Goal: Contribute content: Contribute content

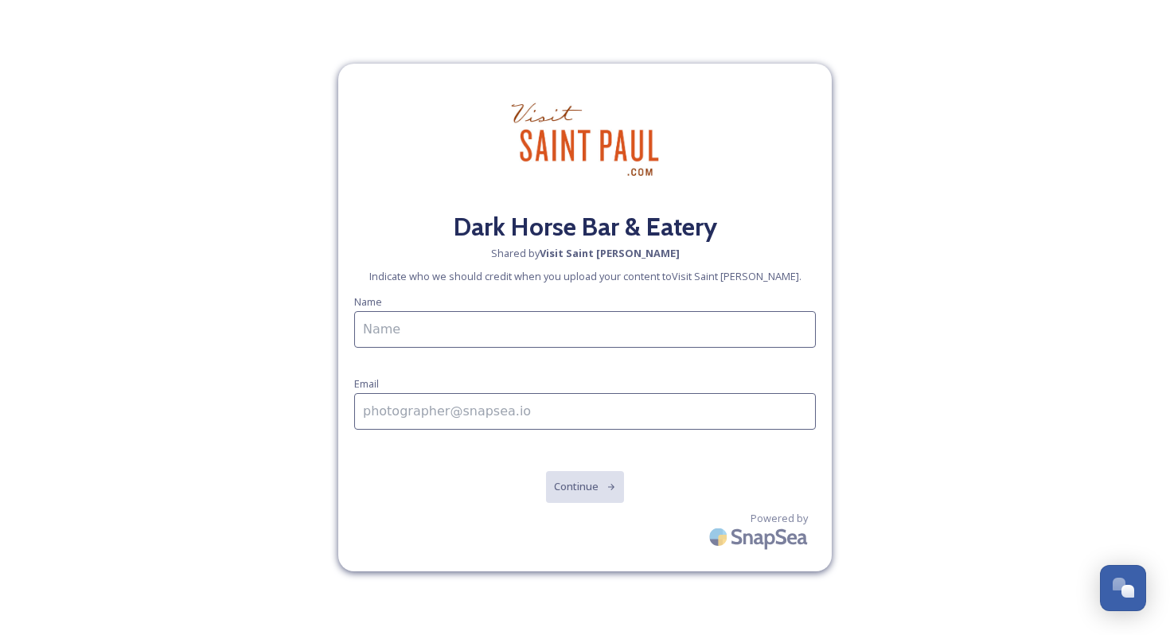
click at [525, 341] on input at bounding box center [585, 329] width 462 height 37
click at [484, 339] on input "[PERSON_NAME]" at bounding box center [585, 329] width 462 height 37
type input "[PERSON_NAME]"
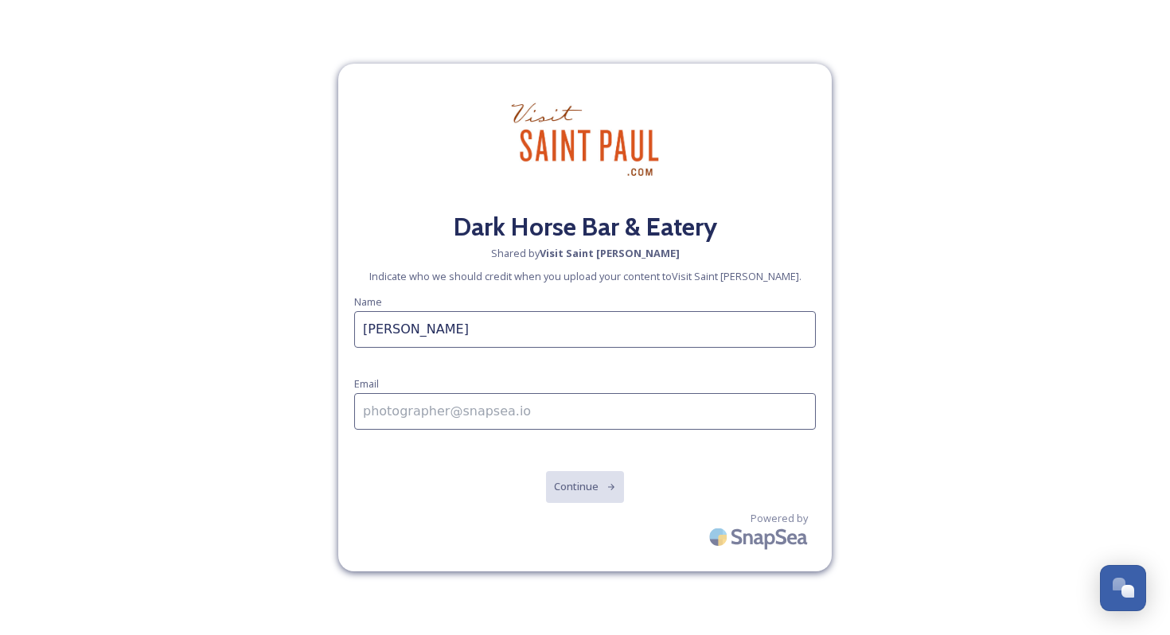
click at [460, 408] on input at bounding box center [585, 411] width 462 height 37
type input "[EMAIL_ADDRESS][DOMAIN_NAME]"
click at [579, 485] on button "Continue" at bounding box center [585, 486] width 80 height 33
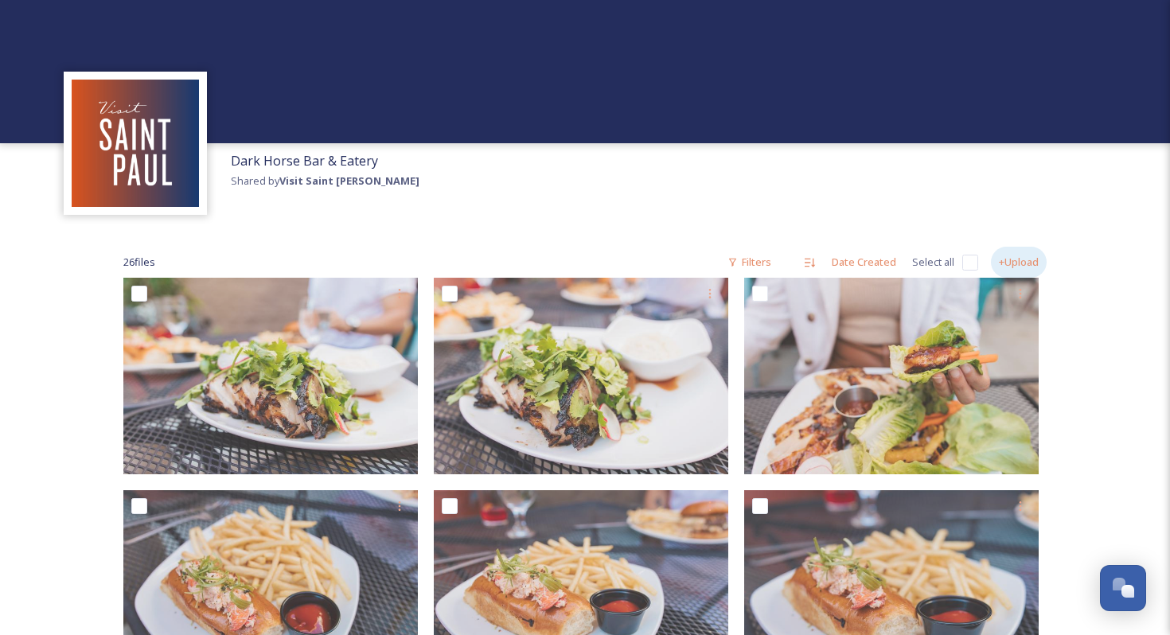
click at [1011, 256] on div "+Upload" at bounding box center [1019, 262] width 56 height 31
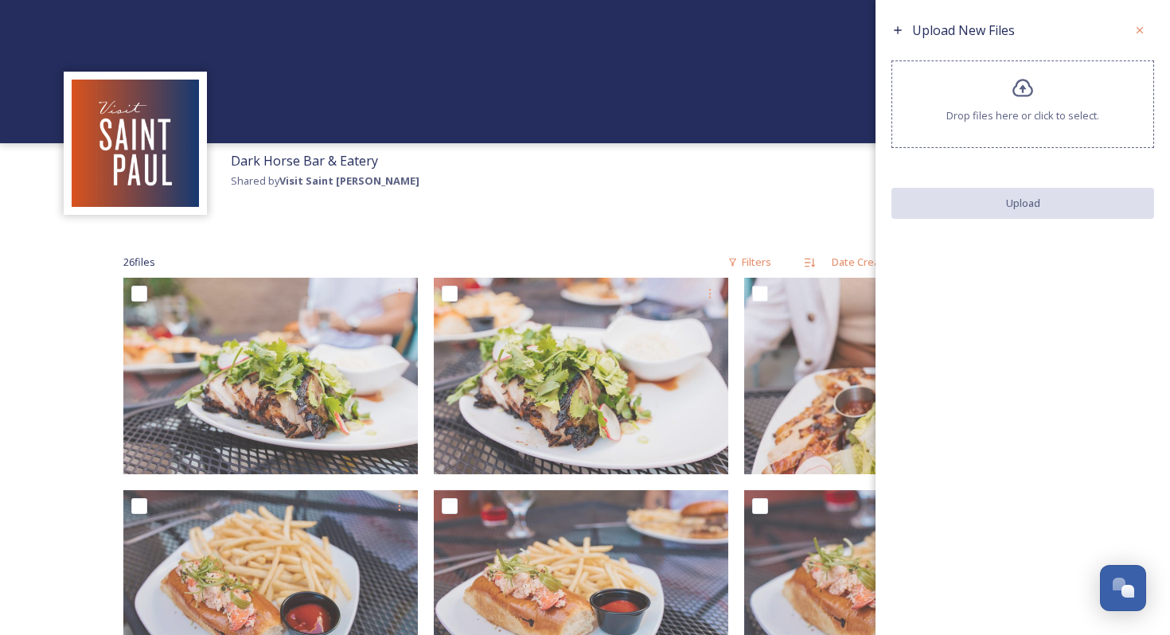
click at [962, 95] on div "Drop files here or click to select." at bounding box center [1022, 104] width 263 height 88
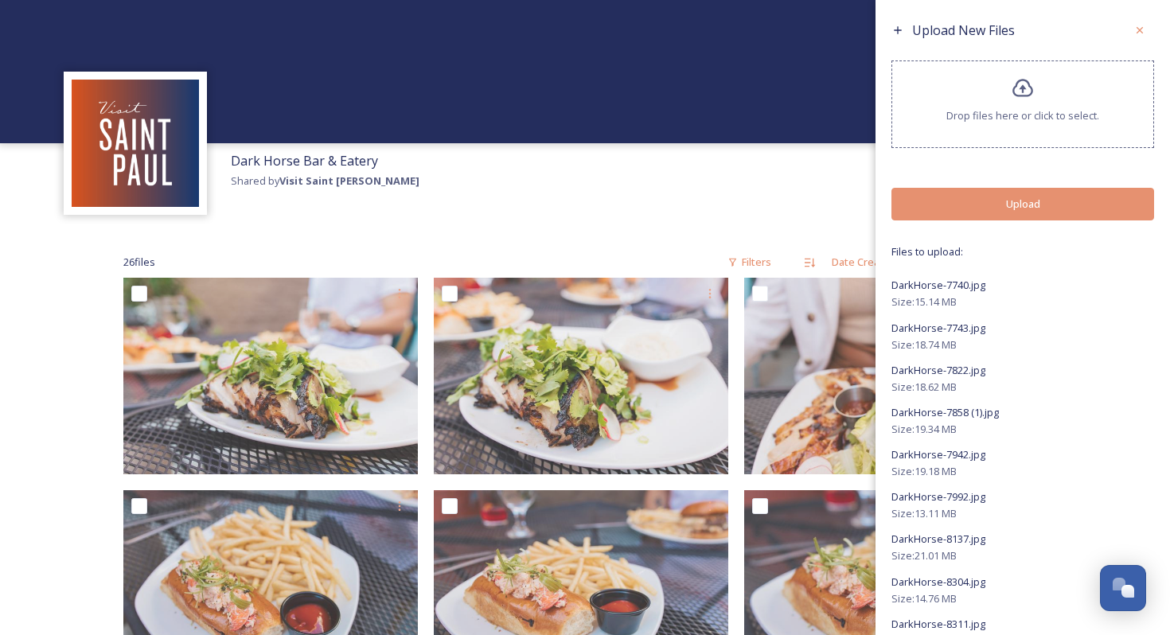
click at [973, 198] on button "Upload" at bounding box center [1022, 204] width 263 height 33
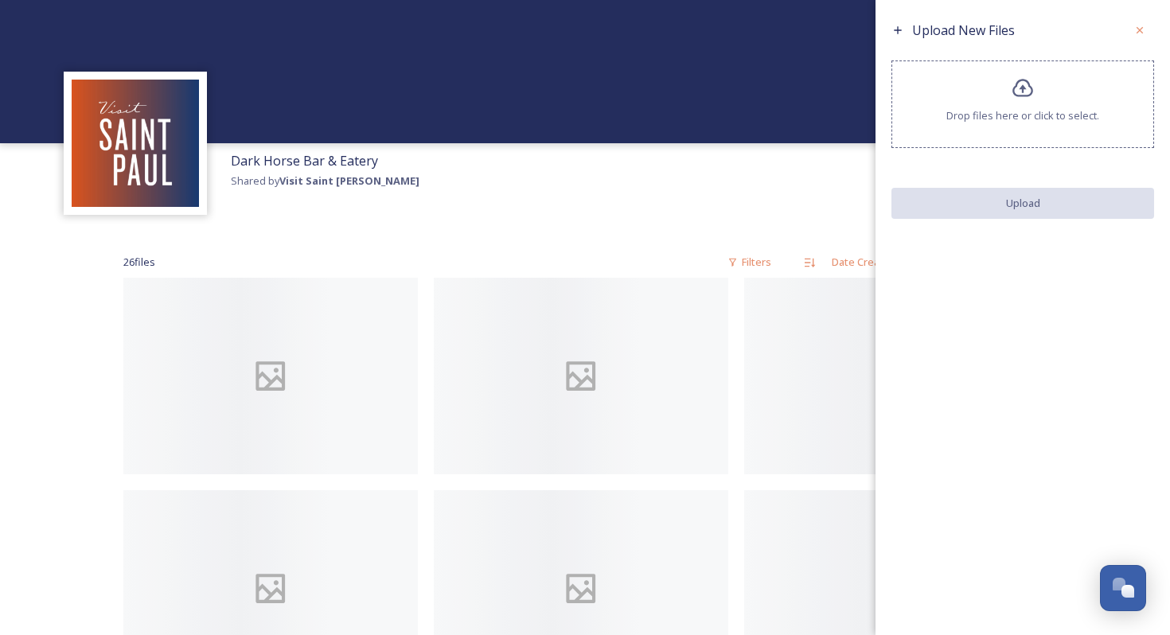
click at [1033, 87] on icon at bounding box center [1022, 88] width 23 height 23
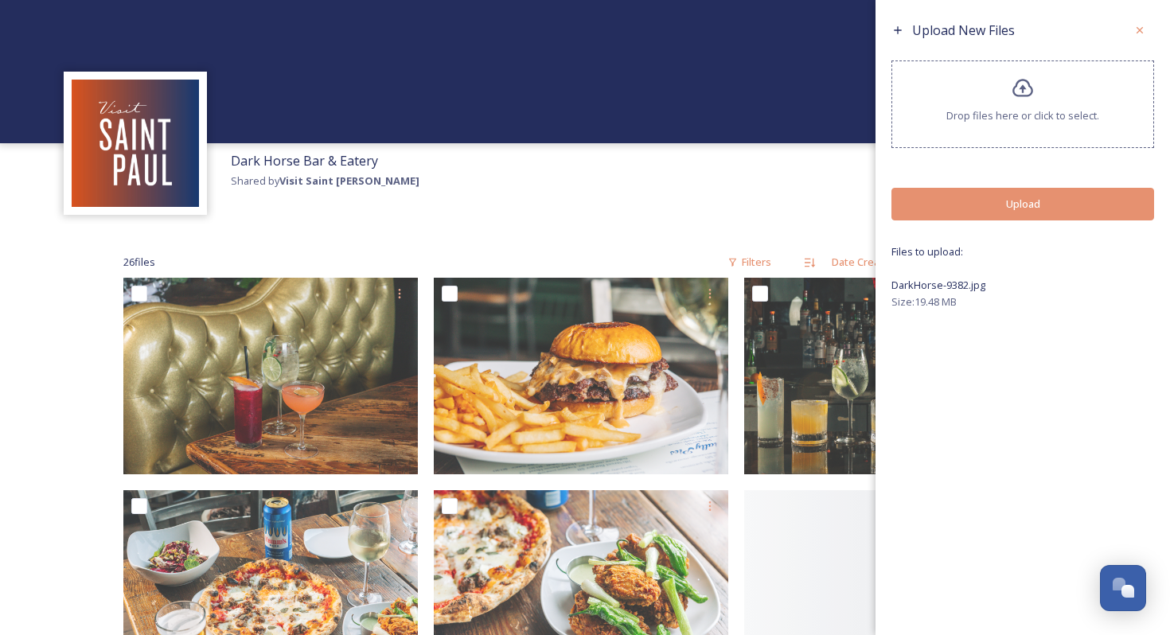
click at [1008, 212] on button "Upload" at bounding box center [1022, 204] width 263 height 33
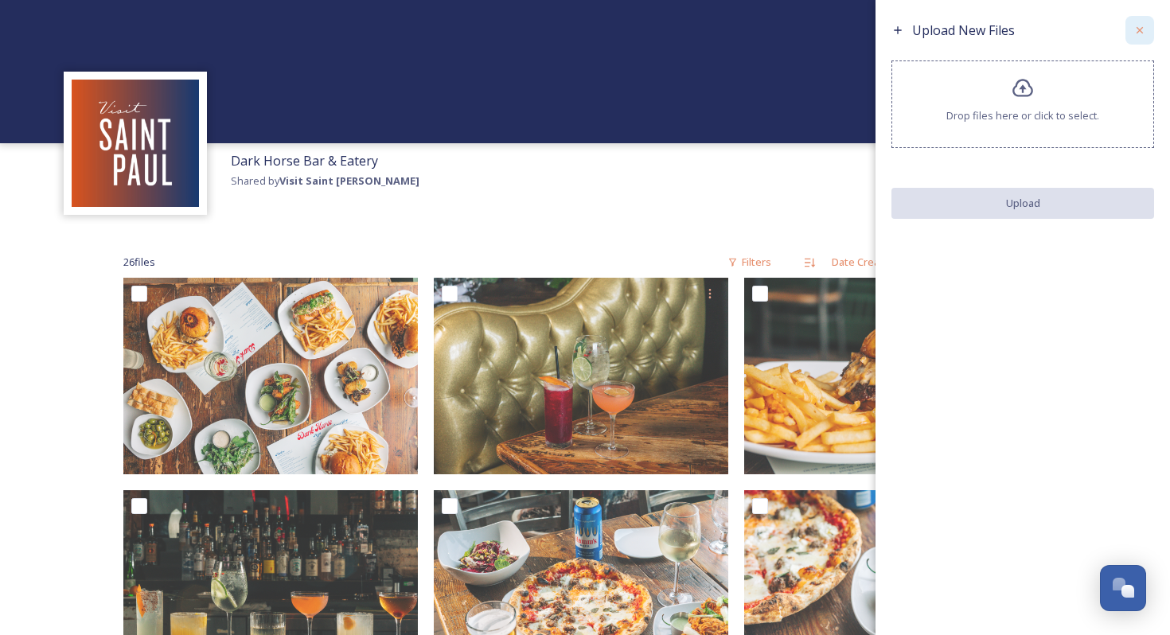
click at [1140, 25] on icon at bounding box center [1139, 30] width 13 height 13
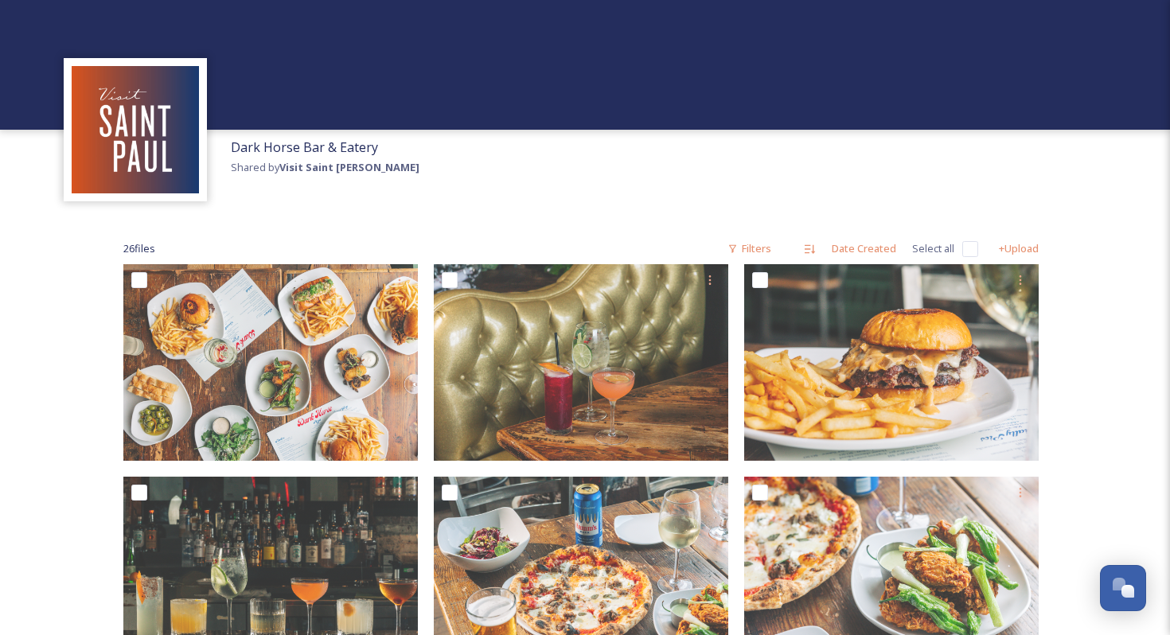
scroll to position [25, 0]
